Goal: Task Accomplishment & Management: Manage account settings

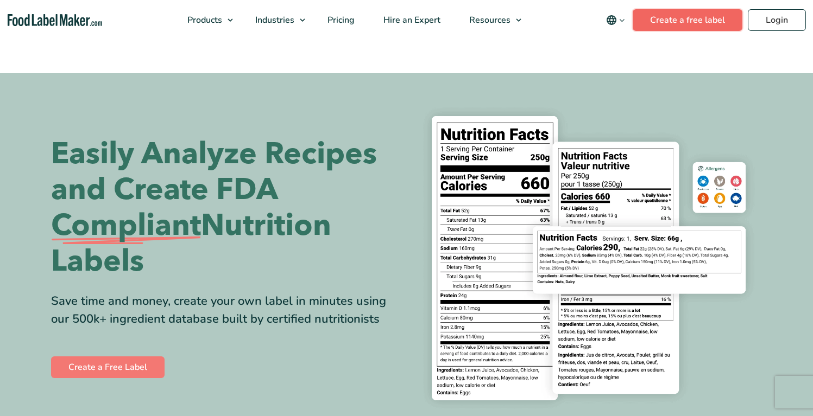
click at [678, 29] on link "Create a free label" at bounding box center [687, 20] width 110 height 22
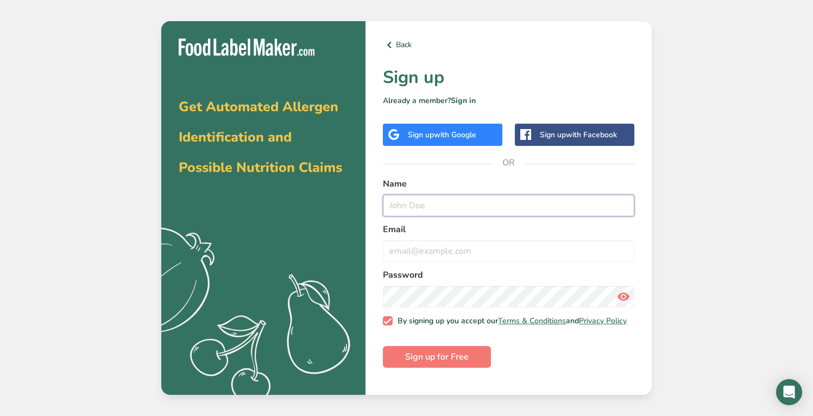
click at [490, 207] on input "text" at bounding box center [508, 206] width 251 height 22
type input "j"
type input "e"
type input "harbor"
click at [512, 243] on input "email" at bounding box center [508, 251] width 251 height 22
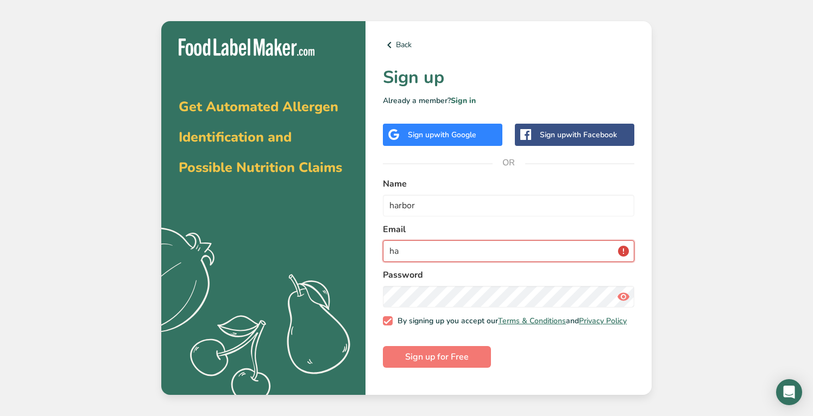
type input "h"
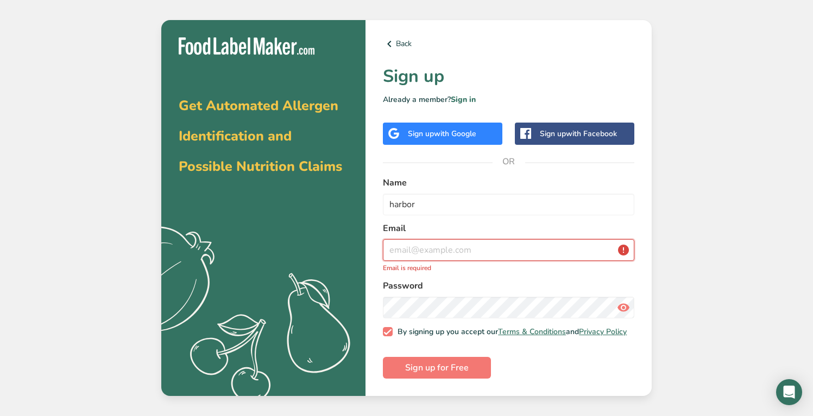
type input "b"
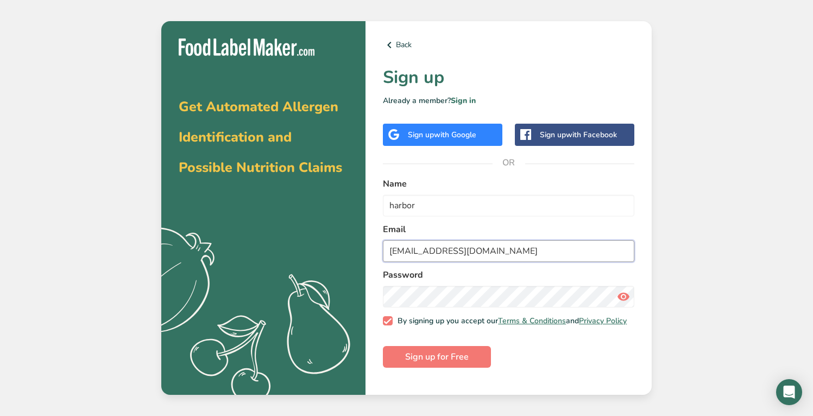
type input "harbor@mudmemo.com"
click at [471, 363] on button "Sign up for Free" at bounding box center [437, 357] width 108 height 22
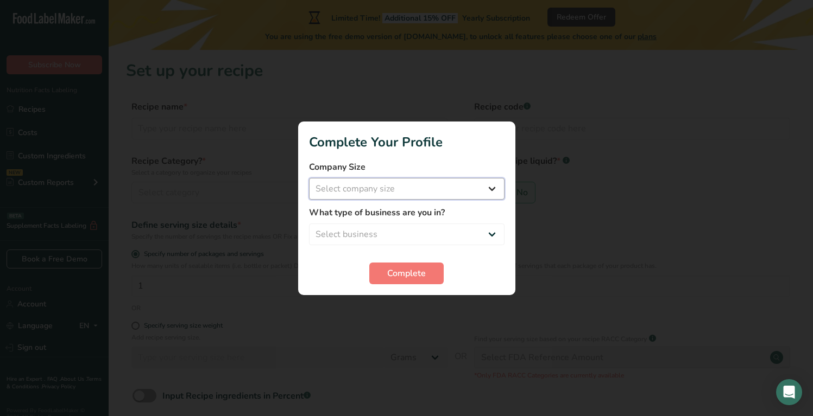
click at [468, 180] on select "Select company size Fewer than 10 Employees 10 to 50 Employees 51 to 500 Employ…" at bounding box center [406, 189] width 195 height 22
select select "1"
click at [309, 178] on select "Select company size Fewer than 10 Employees 10 to 50 Employees 51 to 500 Employ…" at bounding box center [406, 189] width 195 height 22
click at [423, 229] on select "Select business Packaged Food Manufacturer Restaurant & Cafe Bakery Meal Plans …" at bounding box center [406, 235] width 195 height 22
select select "3"
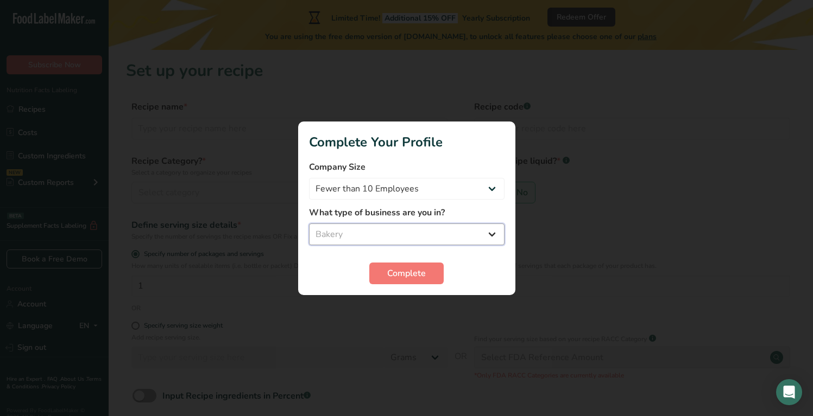
click at [309, 224] on select "Select business Packaged Food Manufacturer Restaurant & Cafe Bakery Meal Plans …" at bounding box center [406, 235] width 195 height 22
click at [407, 274] on span "Complete" at bounding box center [406, 273] width 39 height 13
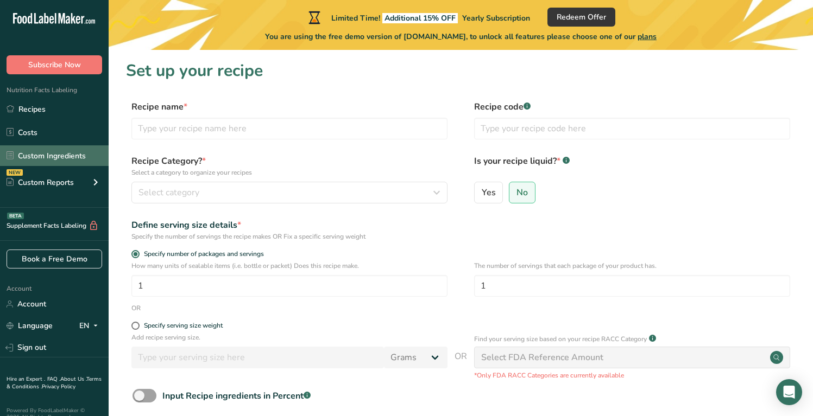
click at [71, 149] on link "Custom Ingredients" at bounding box center [54, 155] width 109 height 21
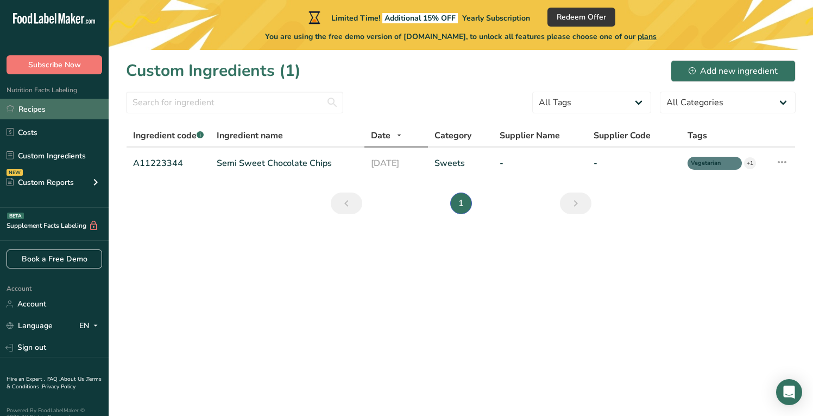
click at [40, 113] on link "Recipes" at bounding box center [54, 109] width 109 height 21
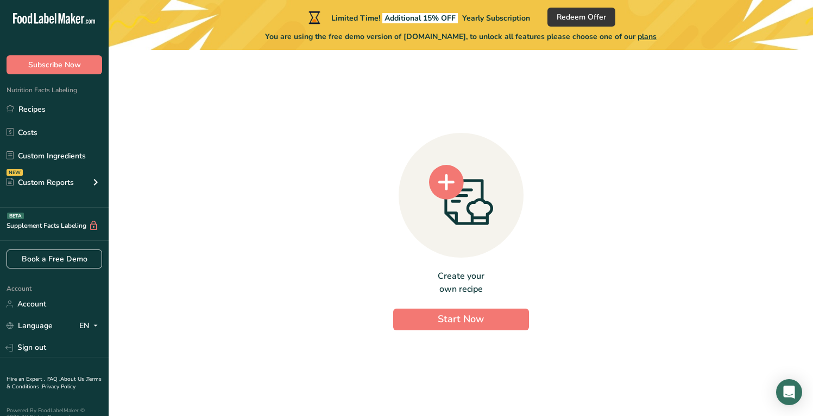
click at [70, 21] on icon at bounding box center [68, 20] width 4 height 8
click at [61, 105] on link "Recipes" at bounding box center [54, 109] width 109 height 21
click at [66, 115] on link "Recipes" at bounding box center [54, 109] width 109 height 21
click at [66, 141] on link "Costs" at bounding box center [54, 132] width 109 height 21
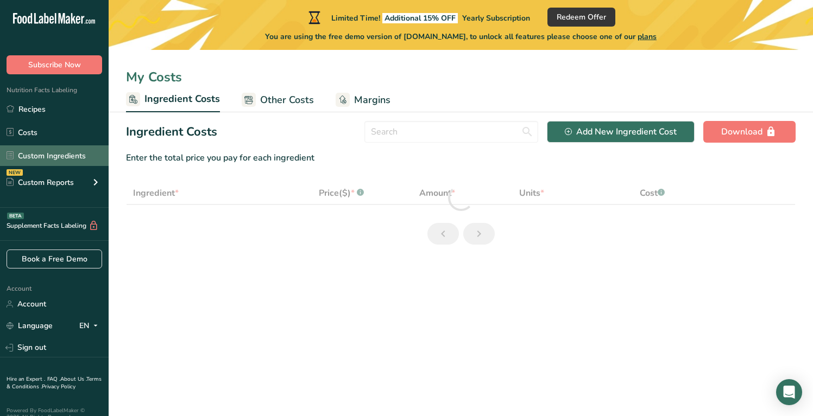
click at [67, 159] on link "Custom Ingredients" at bounding box center [54, 155] width 109 height 21
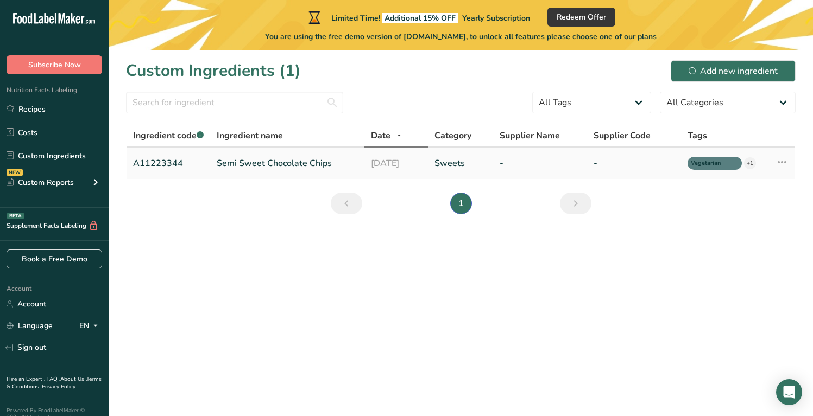
click at [787, 162] on icon at bounding box center [781, 163] width 13 height 20
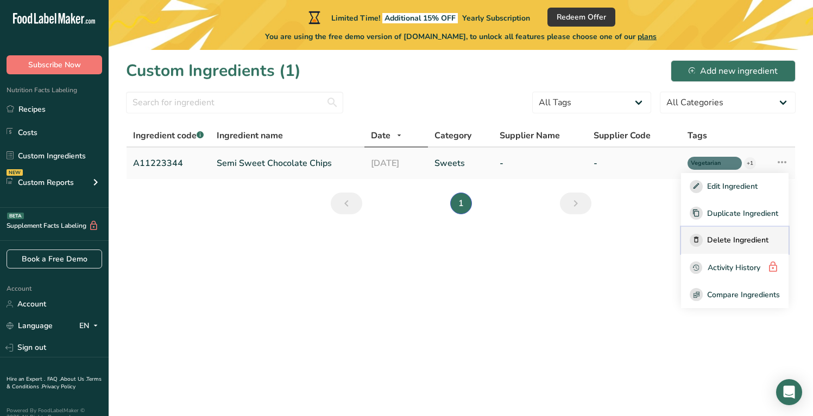
click at [740, 232] on button "Delete Ingredient" at bounding box center [734, 240] width 107 height 27
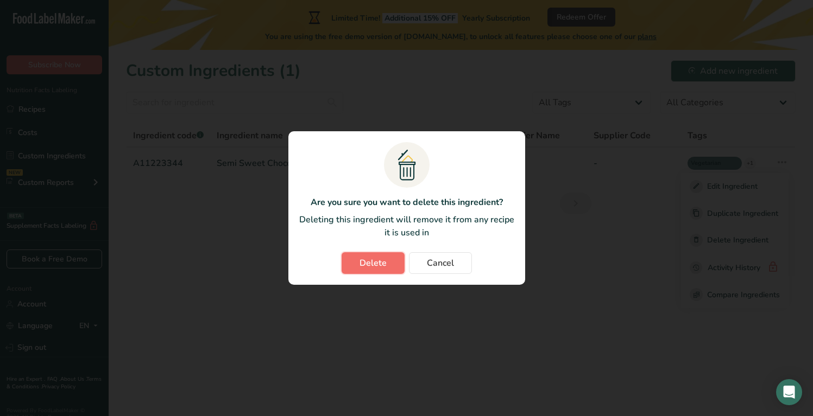
click at [356, 267] on button "Delete" at bounding box center [372, 263] width 63 height 22
